Goal: Navigation & Orientation: Find specific page/section

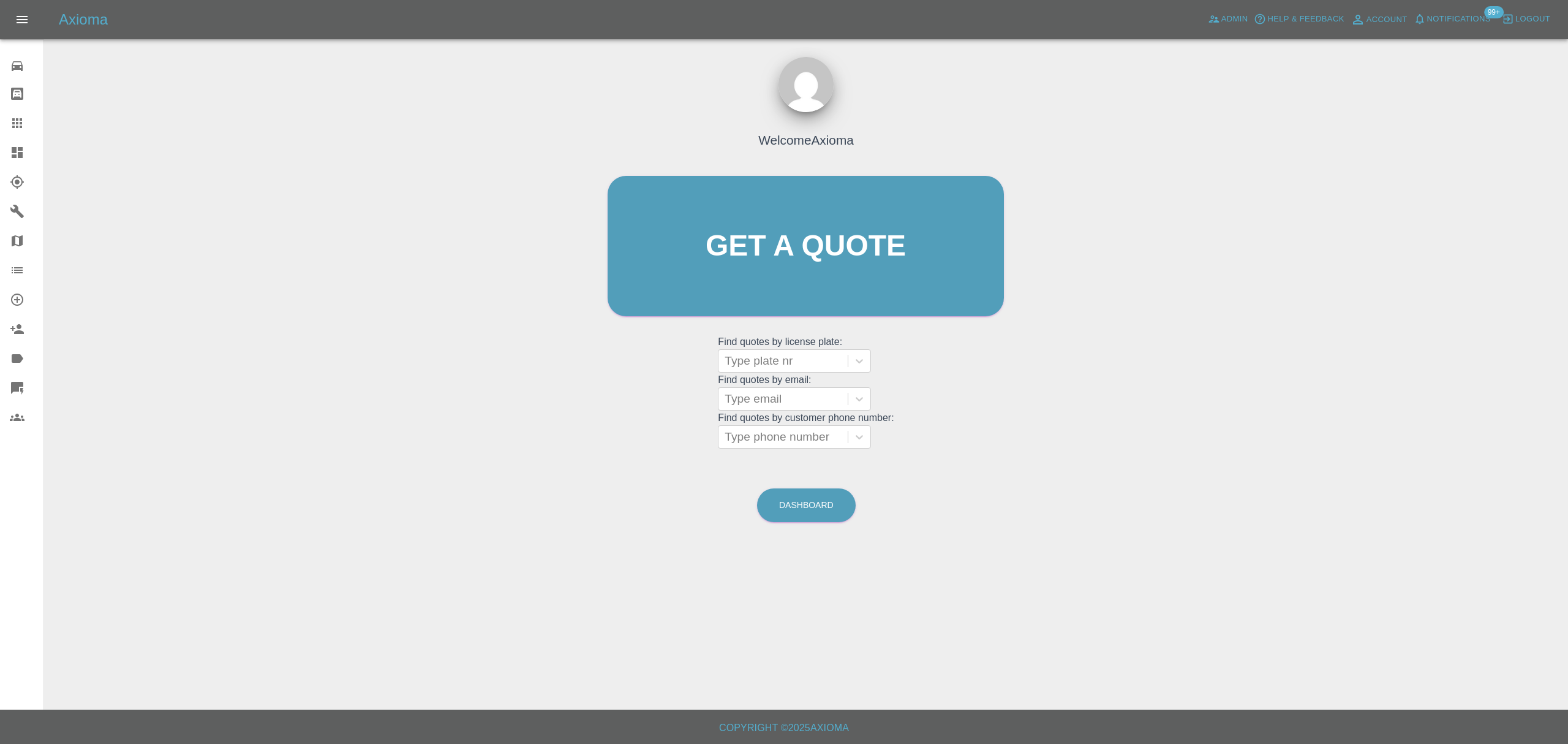
click at [24, 160] on link "Dashboard" at bounding box center [22, 152] width 44 height 29
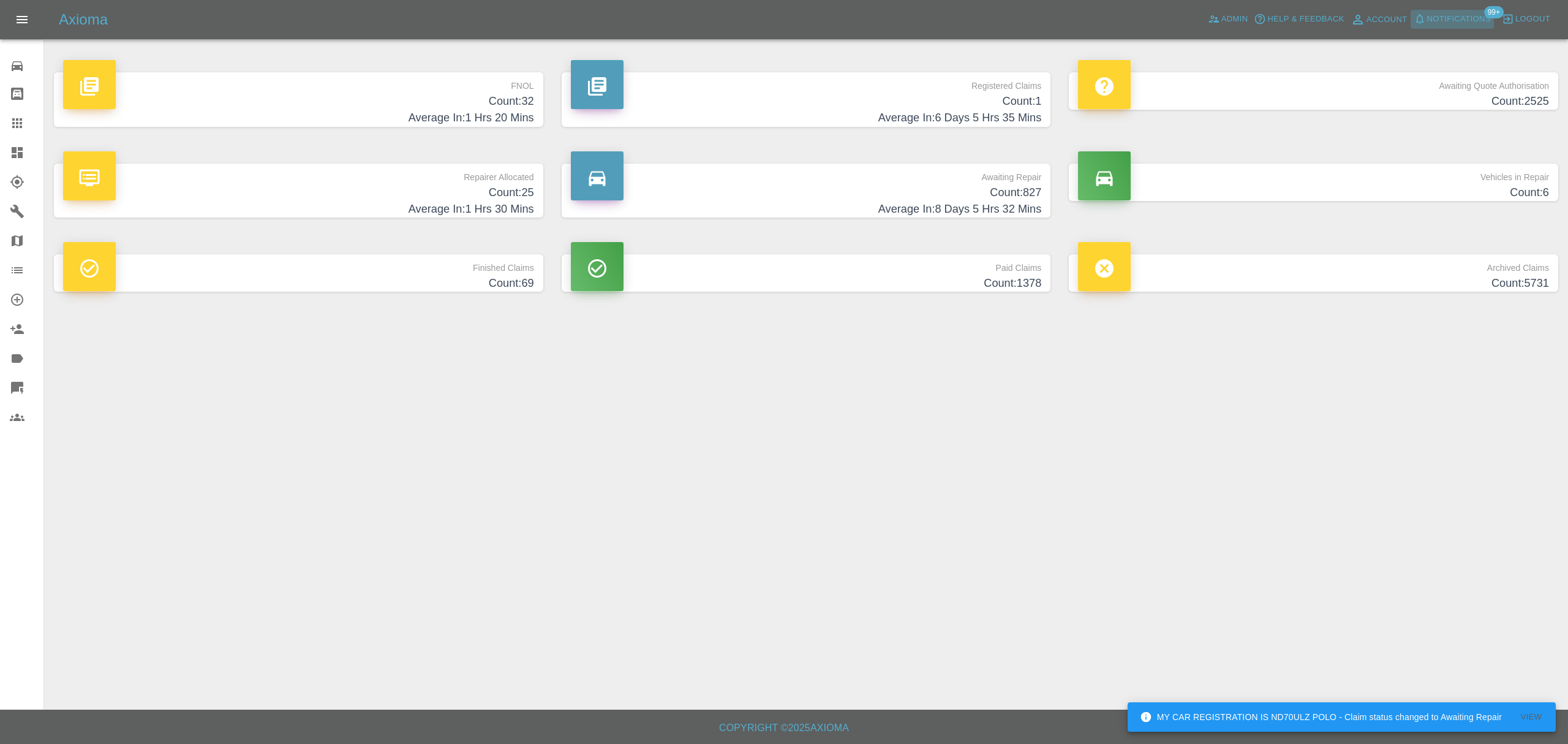
click at [1454, 13] on span "Notifications" at bounding box center [1458, 19] width 64 height 14
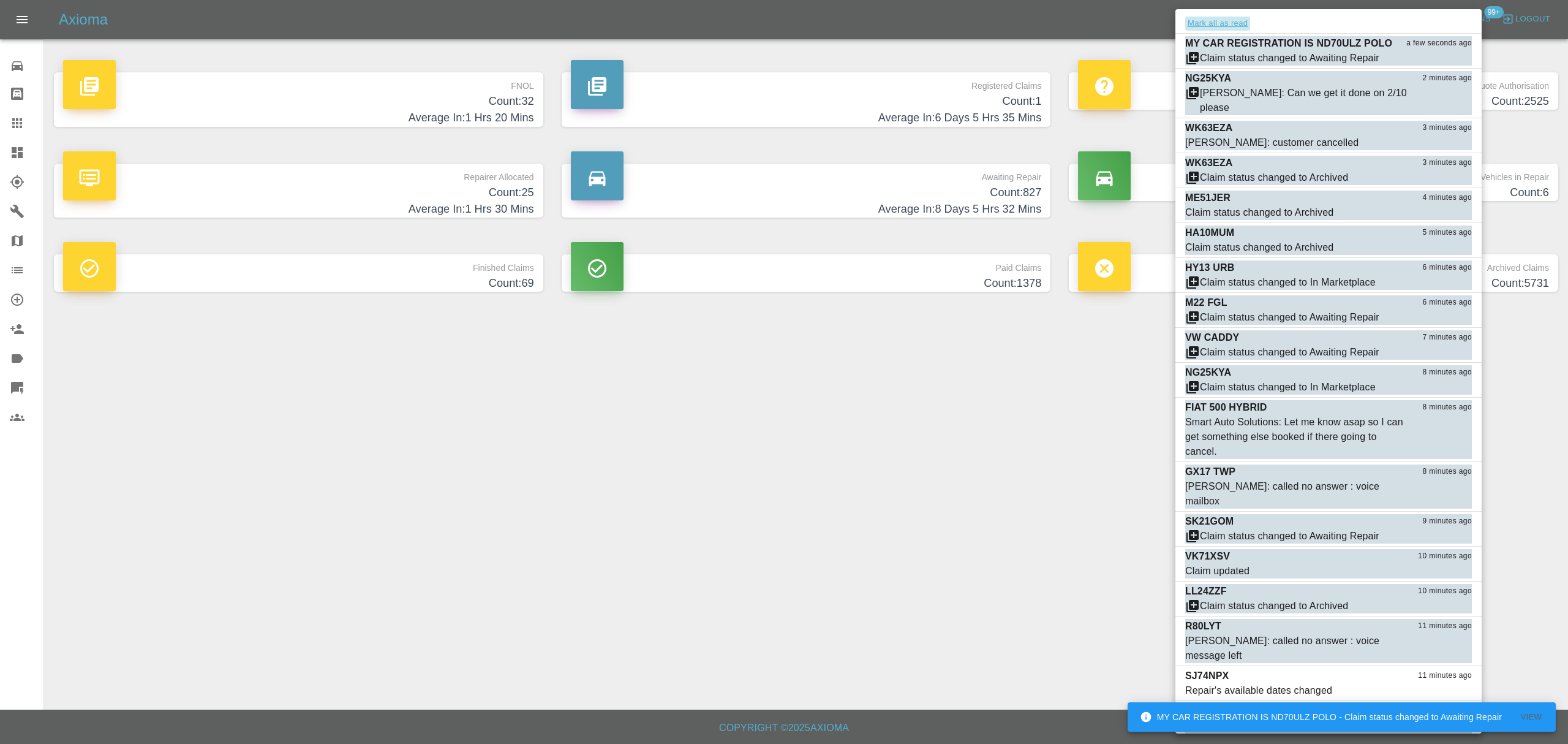
click at [1202, 23] on button "Mark all as read" at bounding box center [1218, 23] width 65 height 14
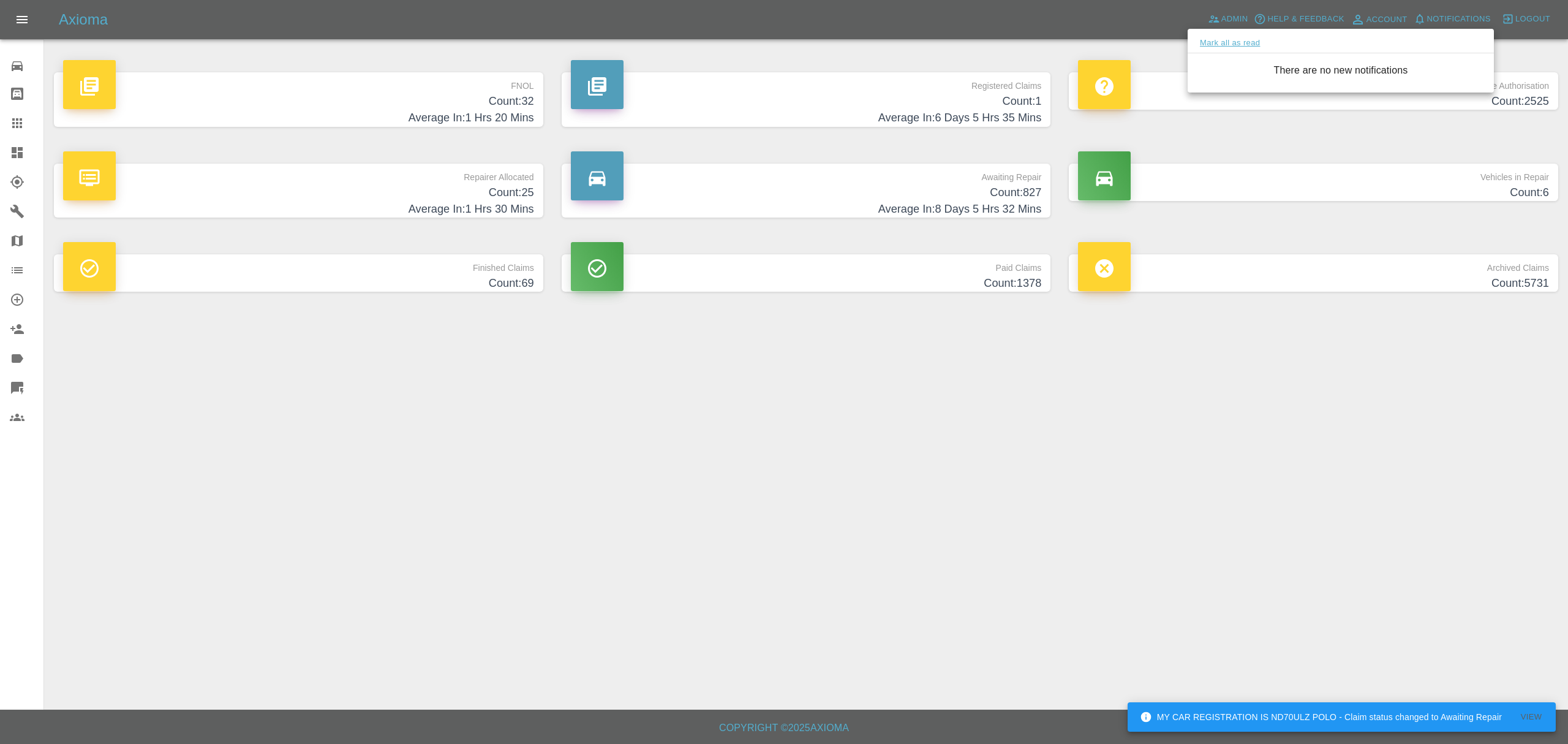
click at [1237, 18] on div at bounding box center [784, 372] width 1568 height 744
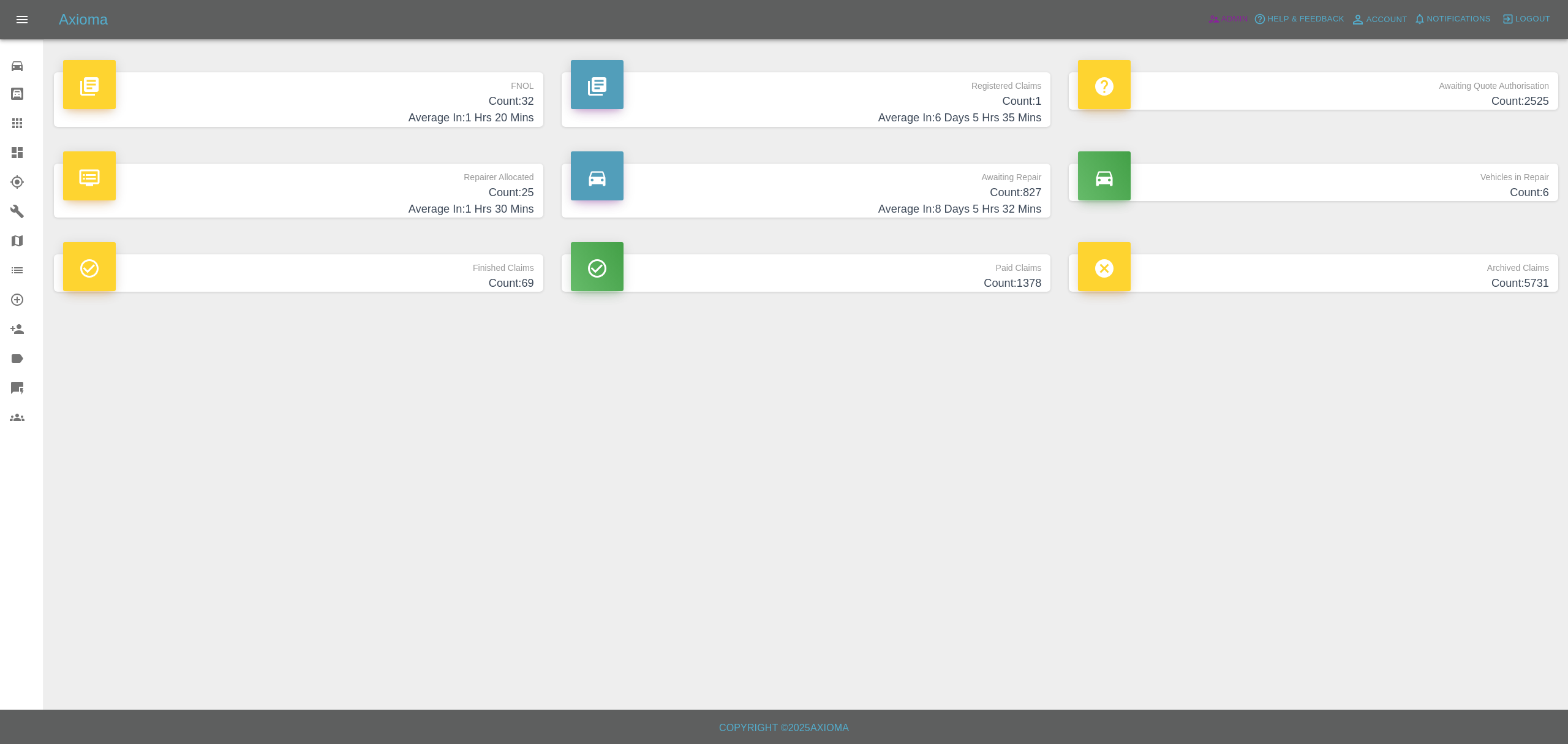
click at [1245, 23] on span "Admin" at bounding box center [1235, 19] width 27 height 14
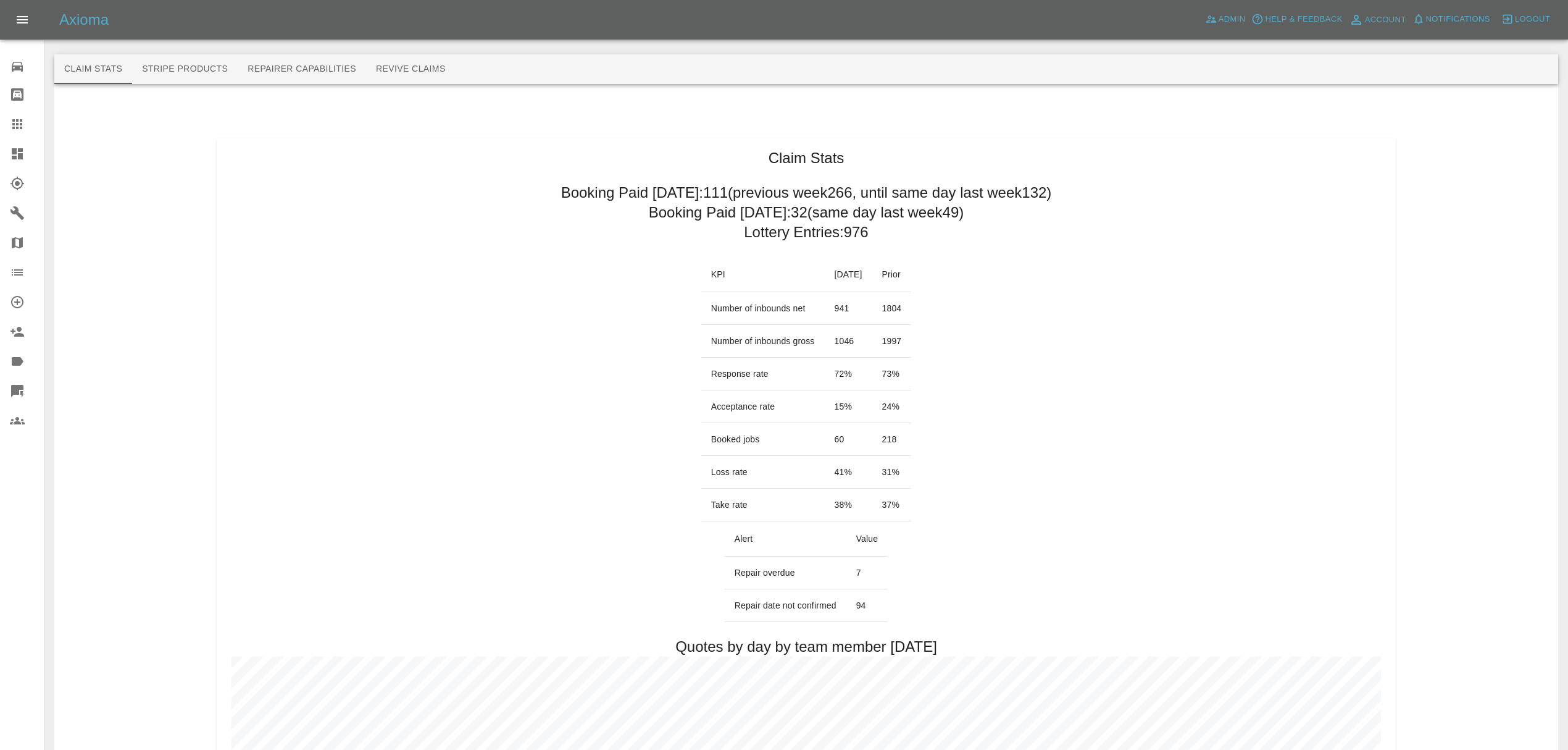
click at [9, 152] on link "Dashboard" at bounding box center [22, 153] width 44 height 30
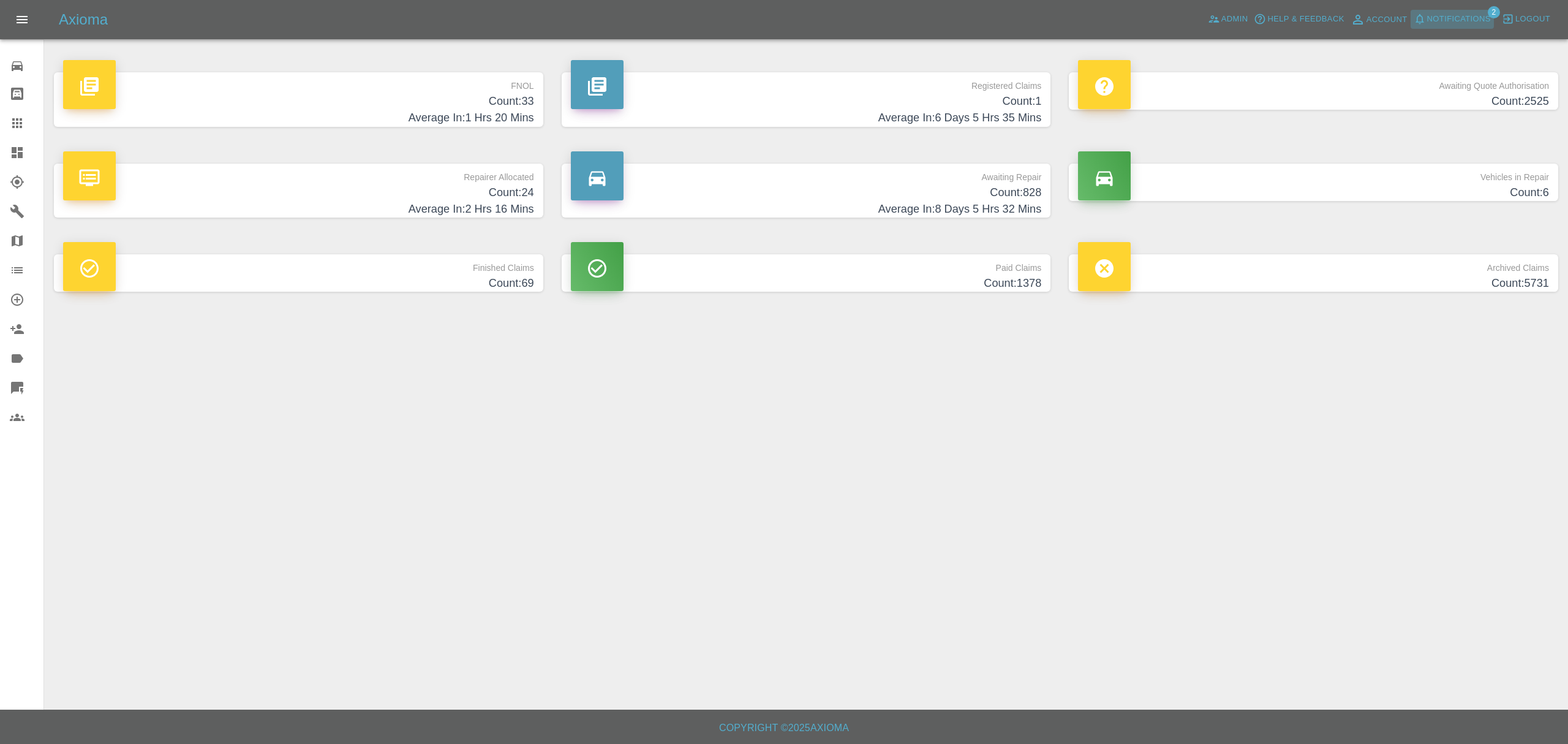
click at [1422, 12] on button "Notifications" at bounding box center [1452, 19] width 84 height 19
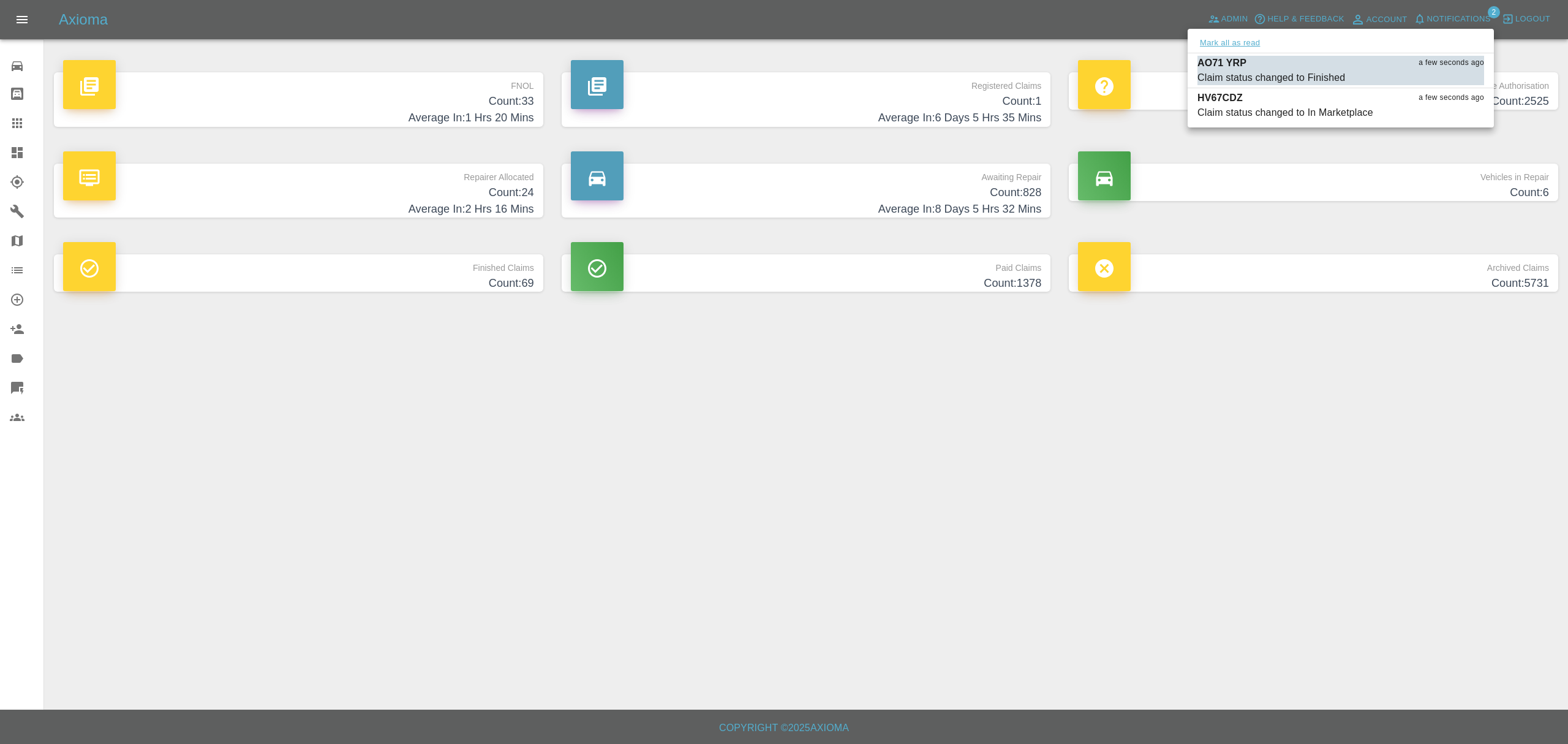
click at [1219, 39] on button "Mark all as read" at bounding box center [1230, 43] width 65 height 14
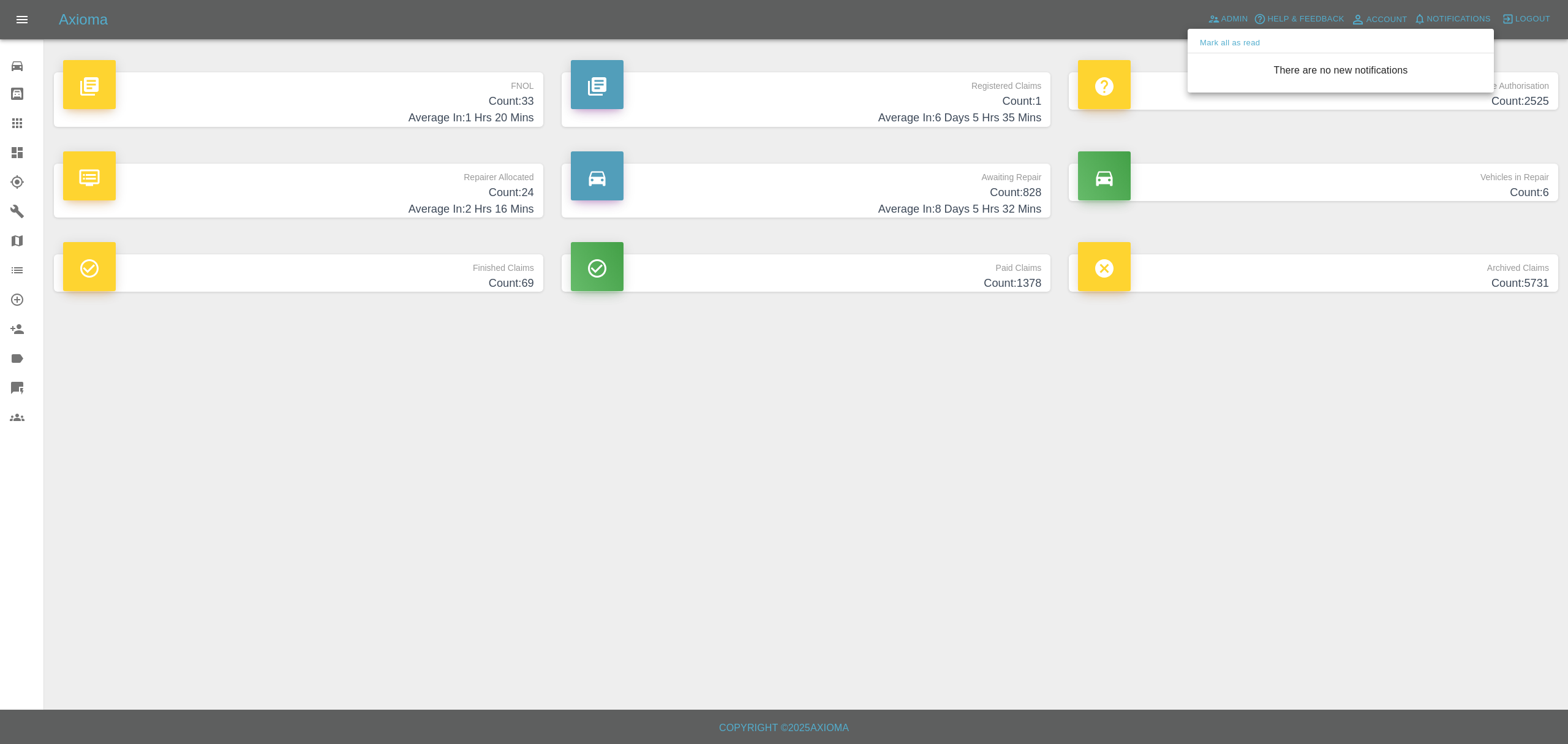
click at [868, 110] on div at bounding box center [784, 372] width 1568 height 744
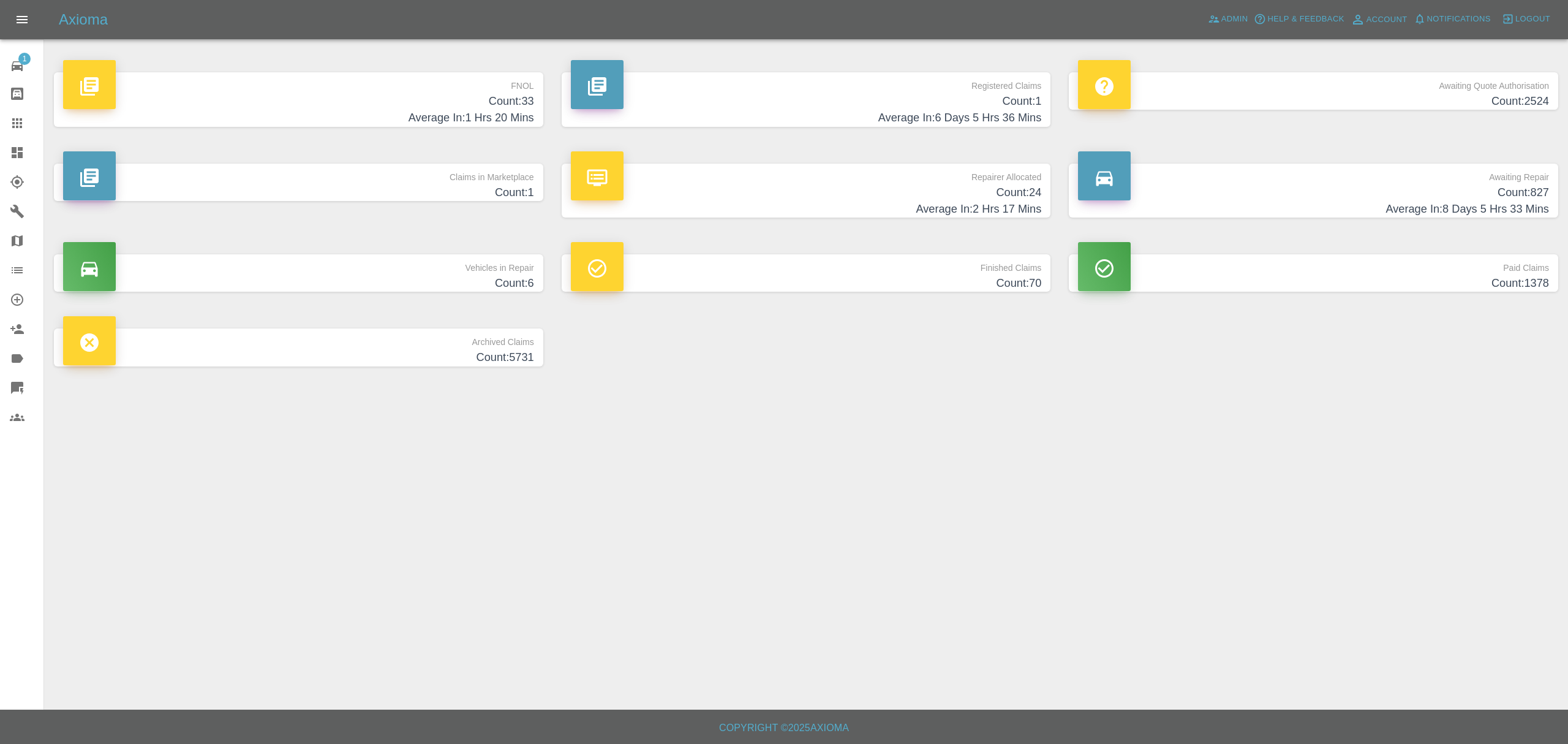
click at [444, 174] on p "Claims in Marketplace" at bounding box center [298, 174] width 471 height 21
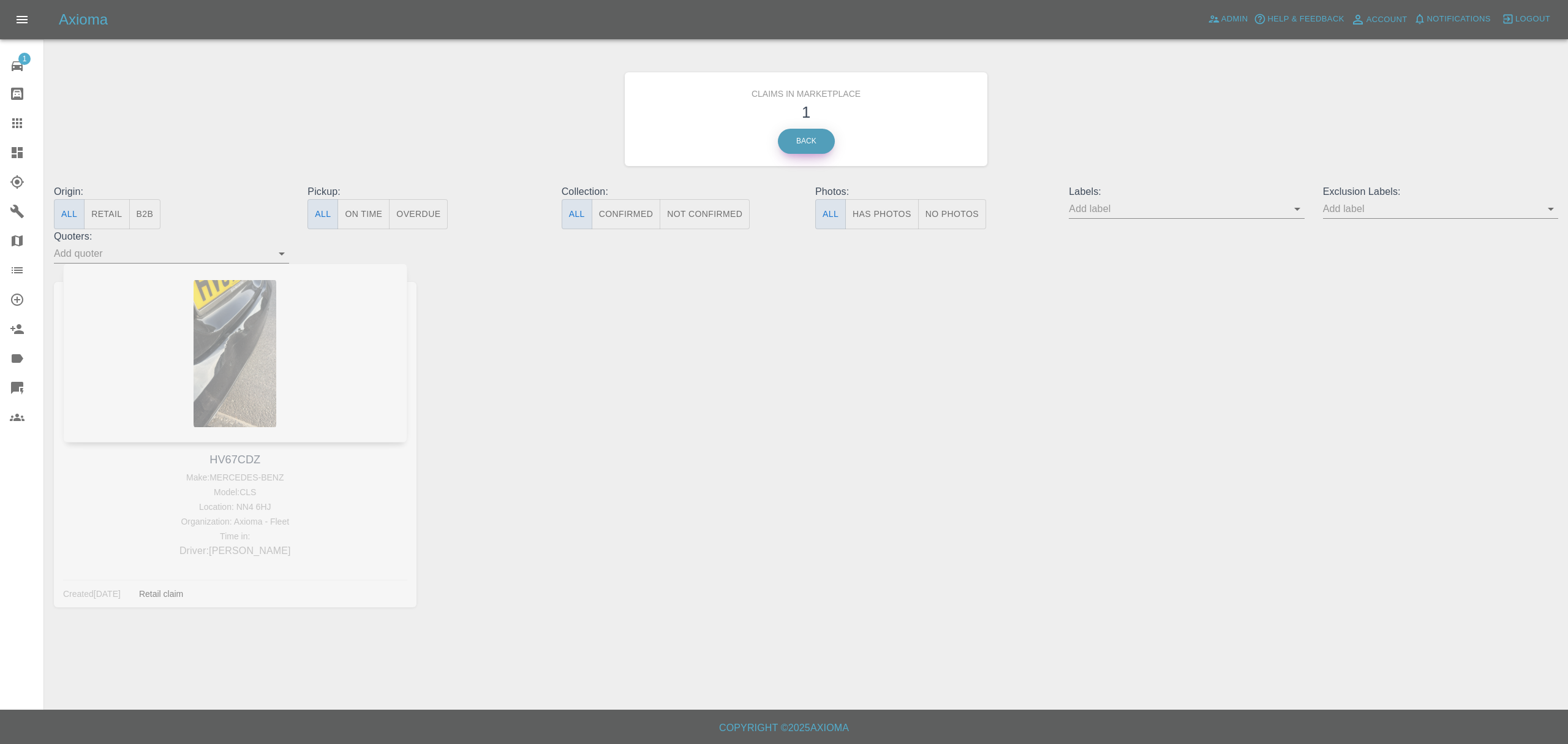
click at [803, 145] on link "Back" at bounding box center [806, 141] width 57 height 25
